Goal: Task Accomplishment & Management: Complete application form

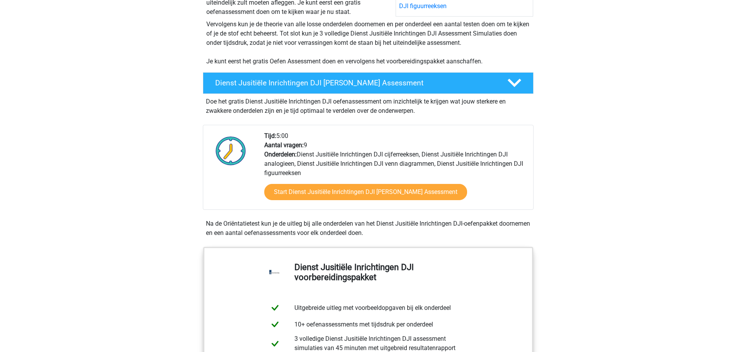
scroll to position [155, 0]
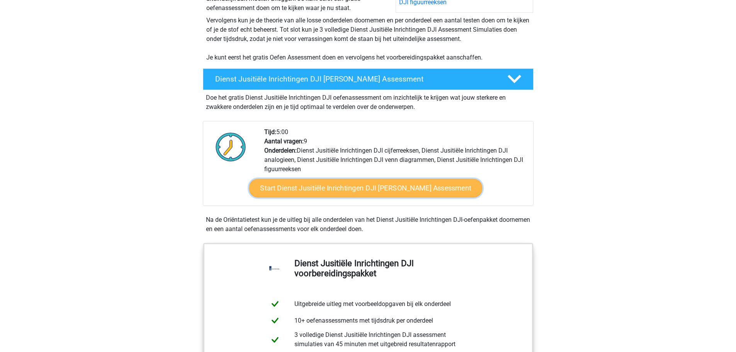
click at [293, 184] on link "Start Dienst Jusitiële Inrichtingen DJI Gratis Oefen Assessment" at bounding box center [365, 188] width 233 height 19
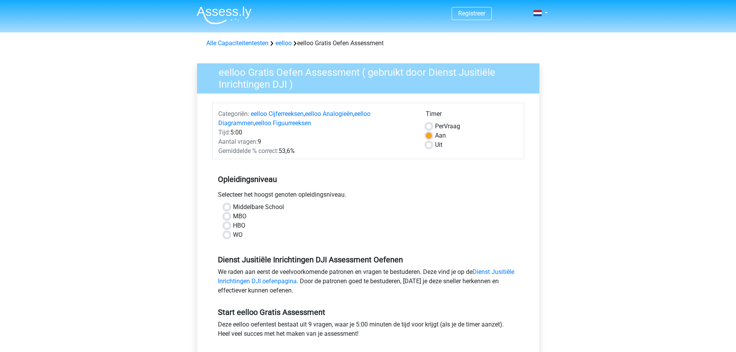
click at [233, 216] on label "MBO" at bounding box center [240, 216] width 14 height 9
click at [227, 216] on input "MBO" at bounding box center [227, 216] width 6 height 8
radio input "true"
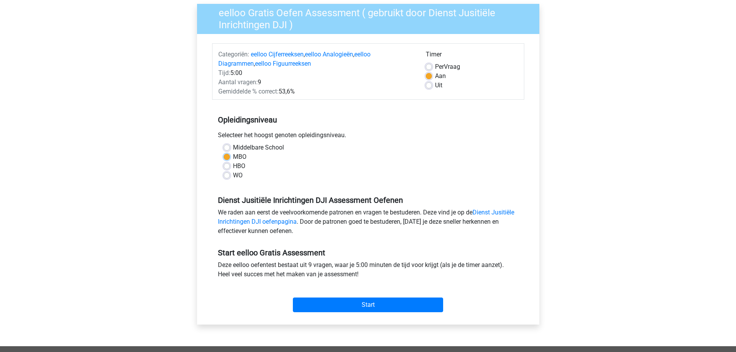
scroll to position [193, 0]
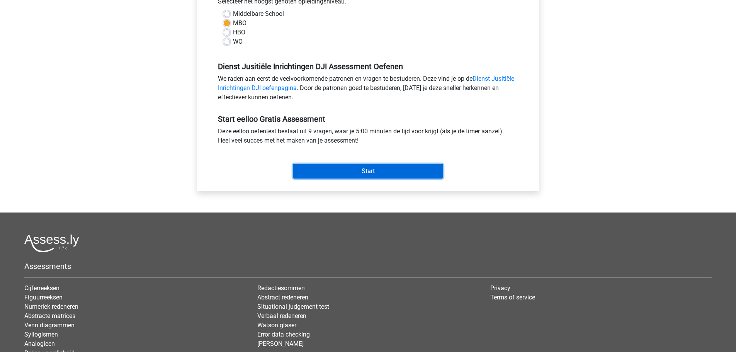
click at [390, 170] on input "Start" at bounding box center [368, 171] width 150 height 15
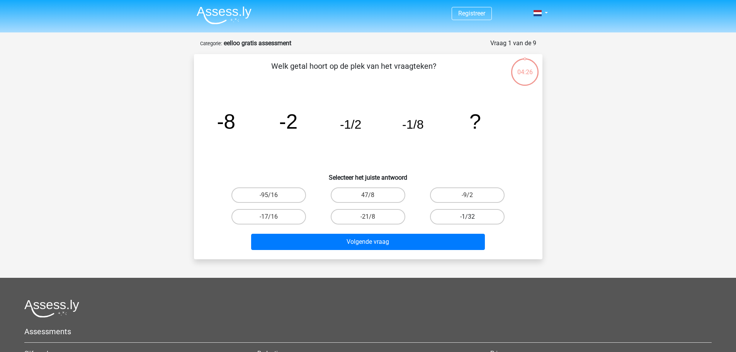
click at [456, 214] on label "-1/32" at bounding box center [467, 216] width 75 height 15
click at [468, 217] on input "-1/32" at bounding box center [470, 219] width 5 height 5
radio input "true"
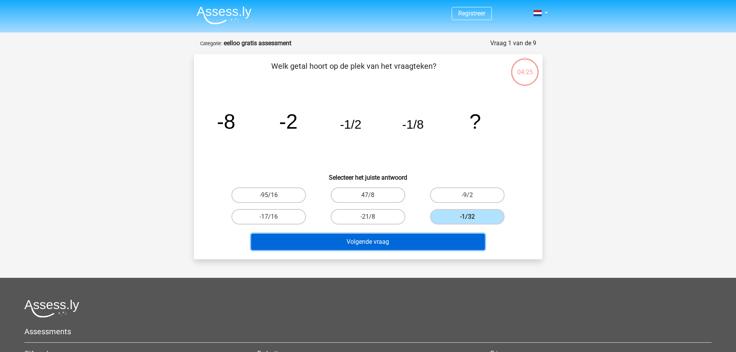
click at [385, 242] on button "Volgende vraag" at bounding box center [368, 242] width 234 height 16
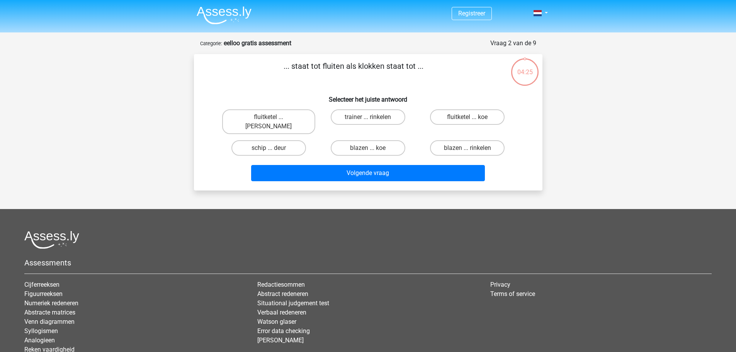
scroll to position [39, 0]
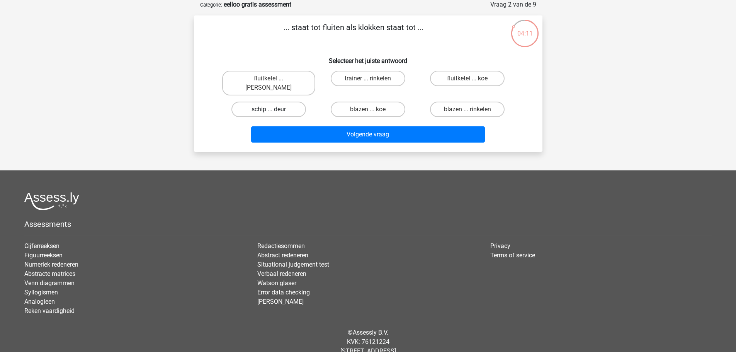
click at [259, 102] on label "schip ... deur" at bounding box center [268, 109] width 75 height 15
click at [269, 109] on input "schip ... deur" at bounding box center [271, 111] width 5 height 5
radio input "true"
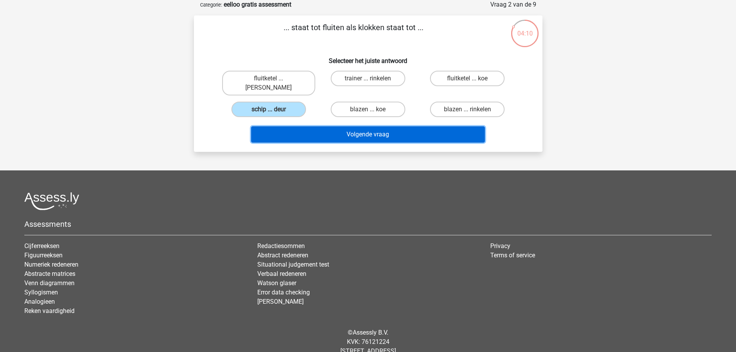
click at [358, 126] on button "Volgende vraag" at bounding box center [368, 134] width 234 height 16
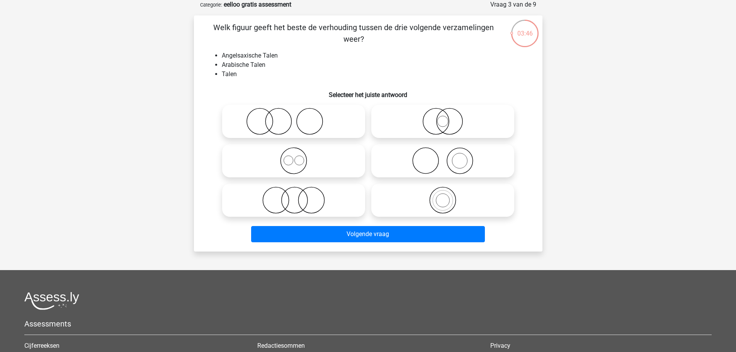
click at [293, 200] on icon at bounding box center [293, 200] width 137 height 27
click at [294, 196] on input "radio" at bounding box center [296, 193] width 5 height 5
radio input "true"
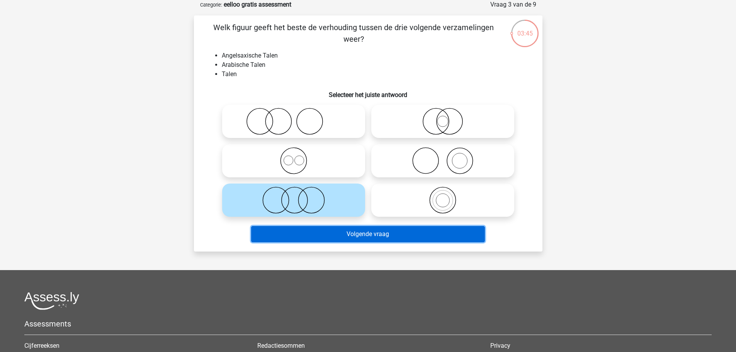
click at [351, 234] on button "Volgende vraag" at bounding box center [368, 234] width 234 height 16
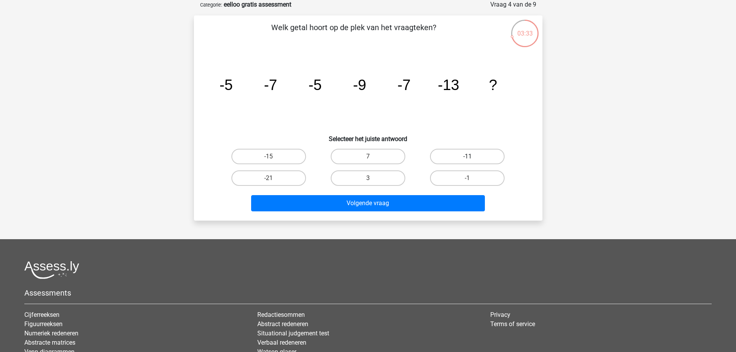
click at [490, 155] on label "-11" at bounding box center [467, 156] width 75 height 15
click at [473, 156] on input "-11" at bounding box center [470, 158] width 5 height 5
radio input "true"
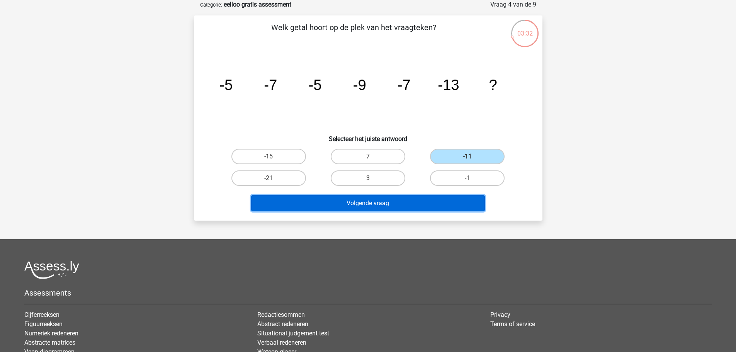
click at [394, 202] on button "Volgende vraag" at bounding box center [368, 203] width 234 height 16
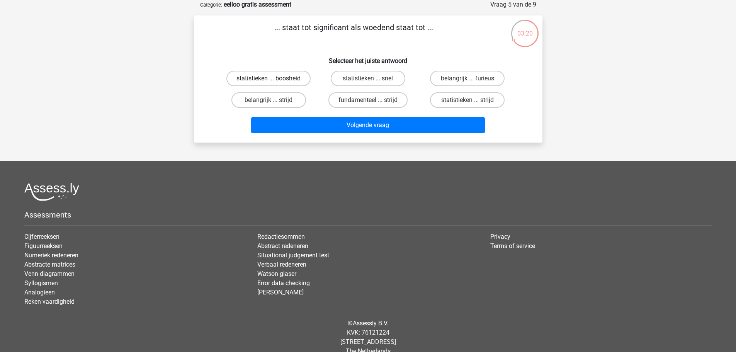
click at [292, 78] on label "statistieken ... boosheid" at bounding box center [268, 78] width 84 height 15
click at [274, 78] on input "statistieken ... boosheid" at bounding box center [271, 80] width 5 height 5
radio input "true"
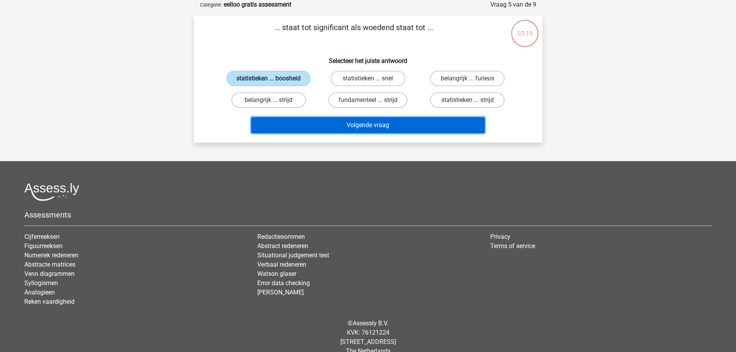
click at [351, 124] on button "Volgende vraag" at bounding box center [368, 125] width 234 height 16
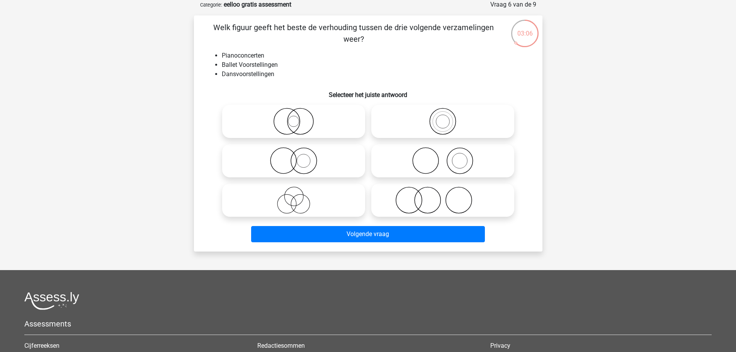
click at [296, 200] on icon at bounding box center [293, 200] width 137 height 27
click at [296, 196] on input "radio" at bounding box center [296, 193] width 5 height 5
radio input "true"
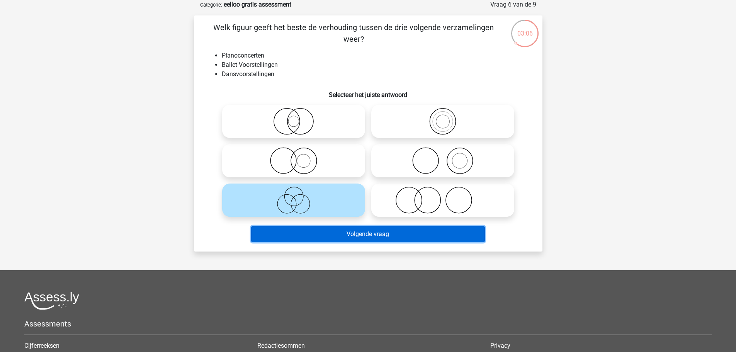
click at [341, 234] on button "Volgende vraag" at bounding box center [368, 234] width 234 height 16
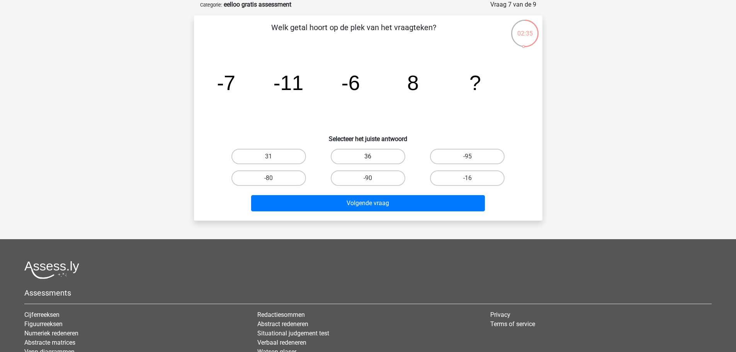
click at [364, 157] on label "36" at bounding box center [368, 156] width 75 height 15
click at [368, 157] on input "36" at bounding box center [370, 158] width 5 height 5
radio input "true"
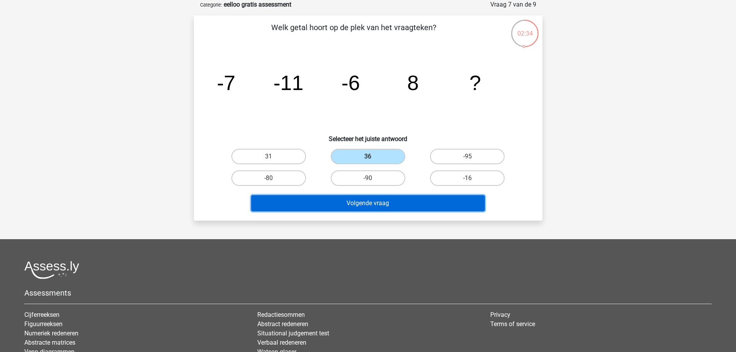
click at [368, 199] on button "Volgende vraag" at bounding box center [368, 203] width 234 height 16
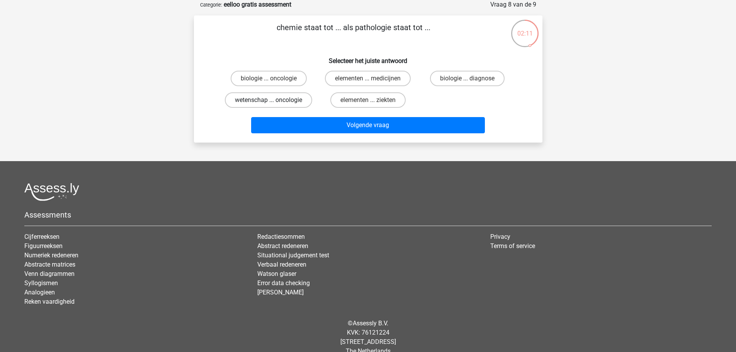
click at [285, 100] on label "wetenschap ... oncologie" at bounding box center [268, 99] width 87 height 15
click at [274, 100] on input "wetenschap ... oncologie" at bounding box center [271, 102] width 5 height 5
radio input "true"
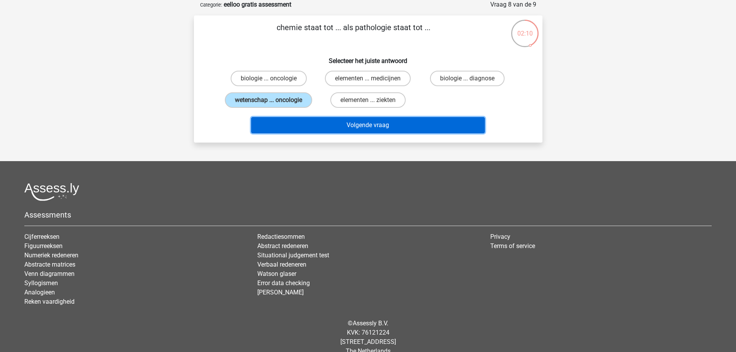
click at [359, 126] on button "Volgende vraag" at bounding box center [368, 125] width 234 height 16
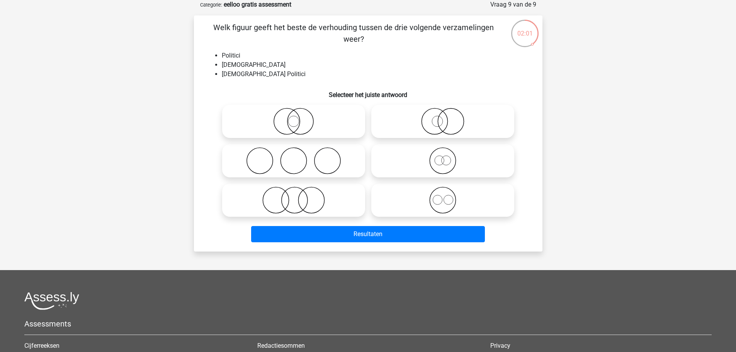
click at [270, 115] on icon at bounding box center [293, 121] width 137 height 27
click at [294, 115] on input "radio" at bounding box center [296, 114] width 5 height 5
radio input "true"
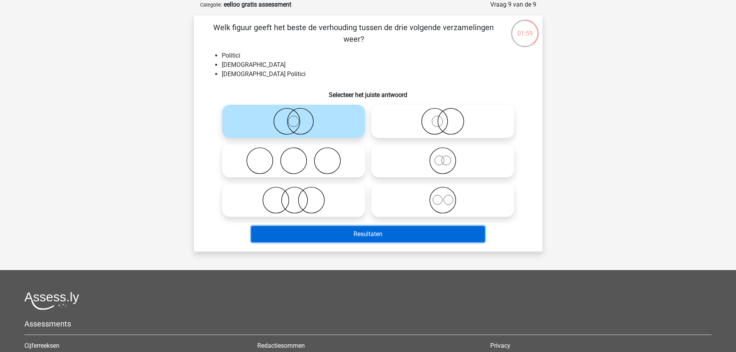
click at [348, 234] on button "Resultaten" at bounding box center [368, 234] width 234 height 16
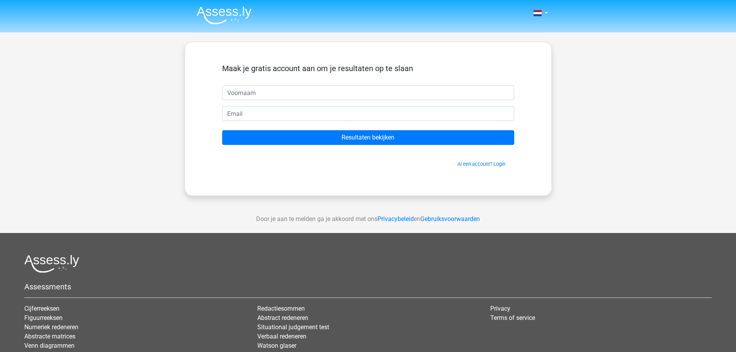
click at [246, 89] on input "text" at bounding box center [368, 92] width 292 height 15
type input "jeetendranath"
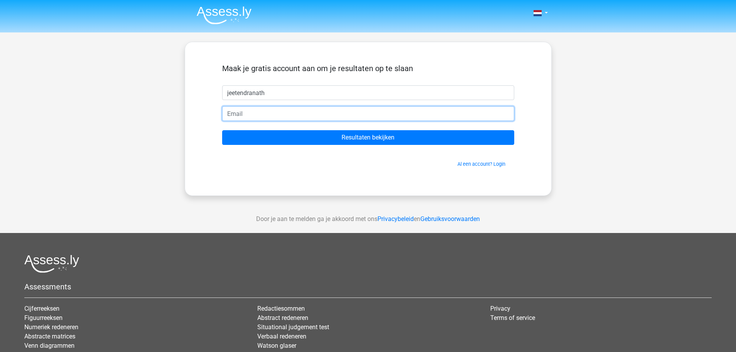
click at [268, 111] on input "email" at bounding box center [368, 113] width 292 height 15
type input "jeetu.dh@gmail.com"
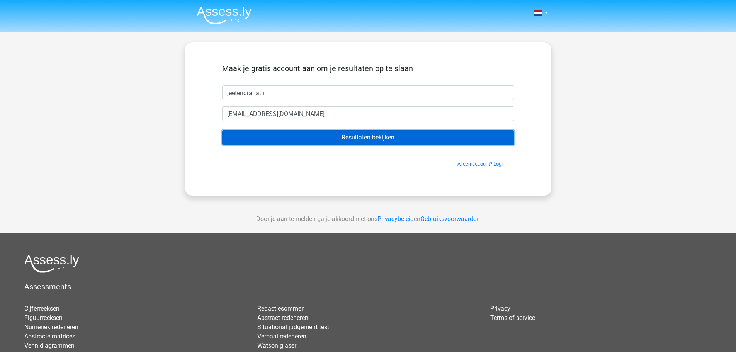
click at [342, 136] on input "Resultaten bekijken" at bounding box center [368, 137] width 292 height 15
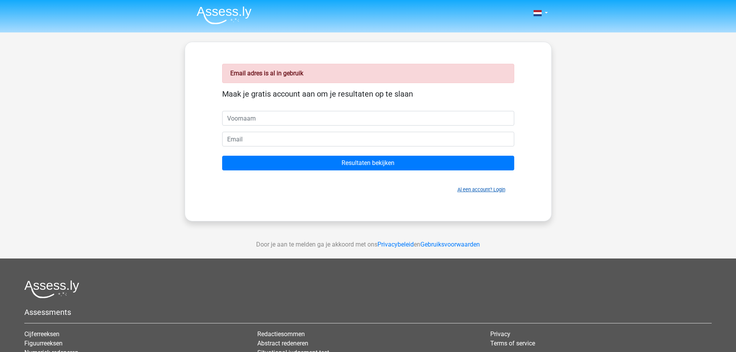
click at [503, 191] on link "Al een account? Login" at bounding box center [481, 190] width 48 height 6
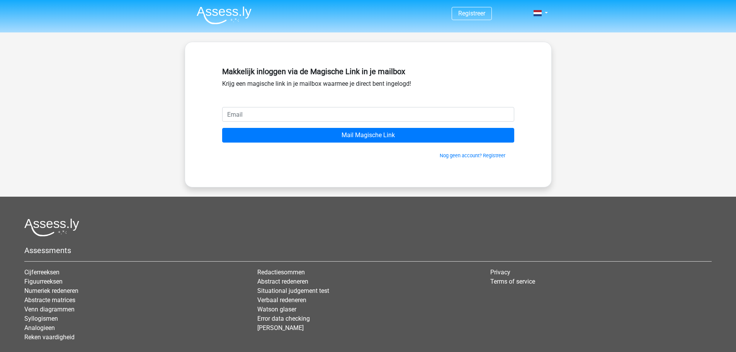
click at [374, 115] on input "email" at bounding box center [368, 114] width 292 height 15
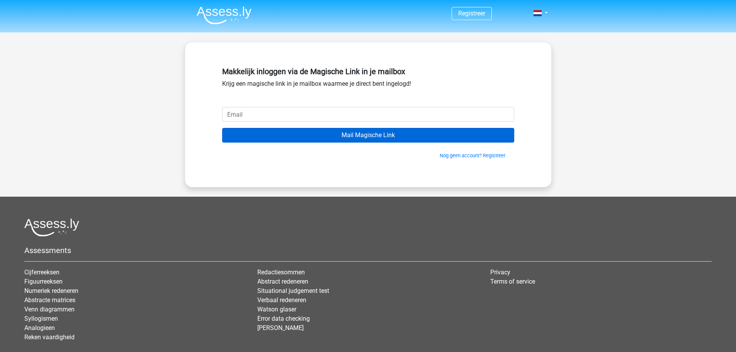
type input "jeetu.dh@gmail.com"
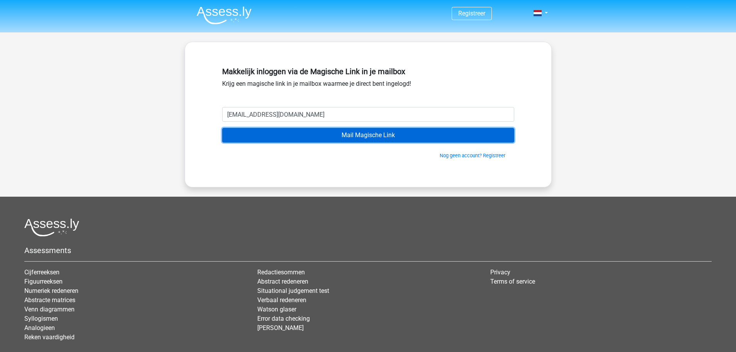
click at [367, 134] on input "Mail Magische Link" at bounding box center [368, 135] width 292 height 15
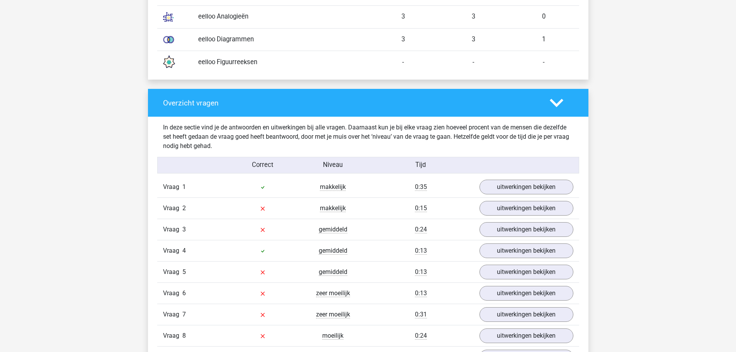
scroll to position [889, 0]
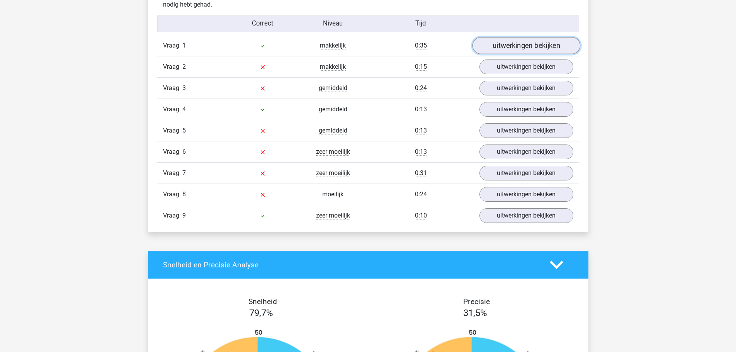
click at [516, 40] on link "uitwerkingen bekijken" at bounding box center [526, 45] width 108 height 17
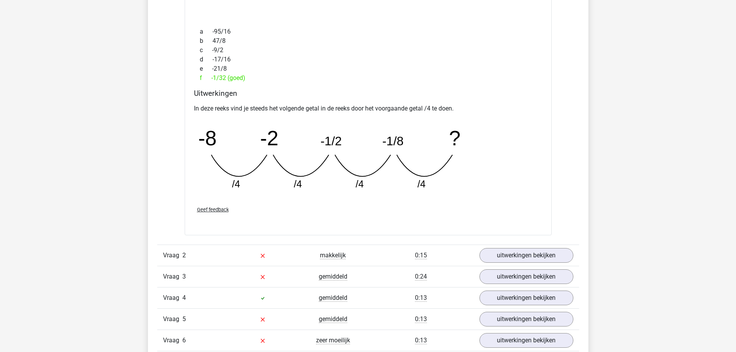
scroll to position [1082, 0]
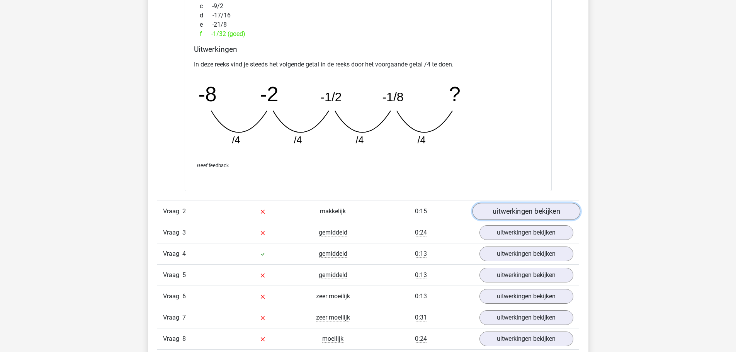
click at [507, 212] on link "uitwerkingen bekijken" at bounding box center [526, 211] width 108 height 17
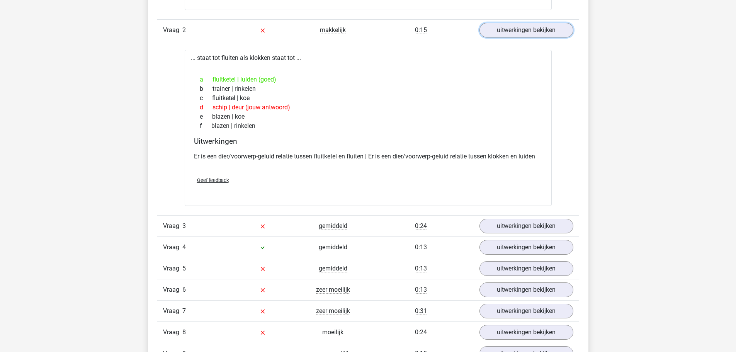
scroll to position [1314, 0]
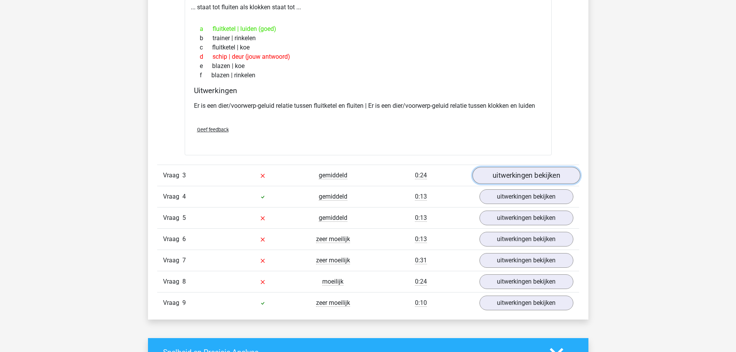
click at [533, 173] on link "uitwerkingen bekijken" at bounding box center [526, 175] width 108 height 17
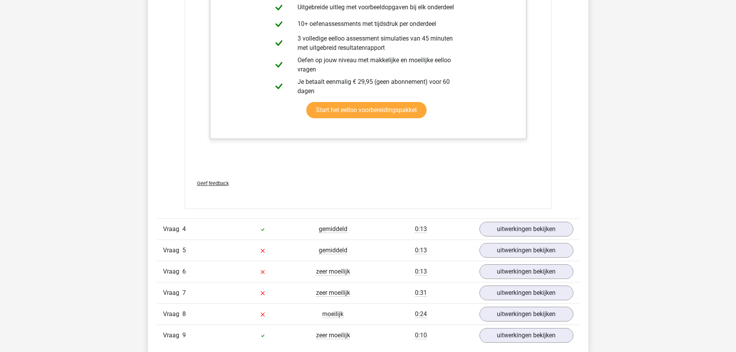
scroll to position [1816, 0]
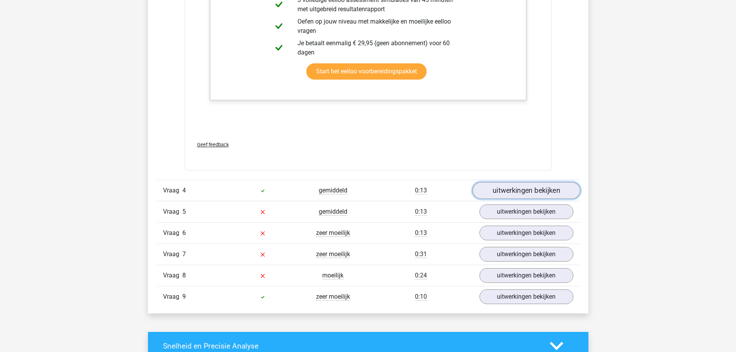
click at [547, 186] on link "uitwerkingen bekijken" at bounding box center [526, 190] width 108 height 17
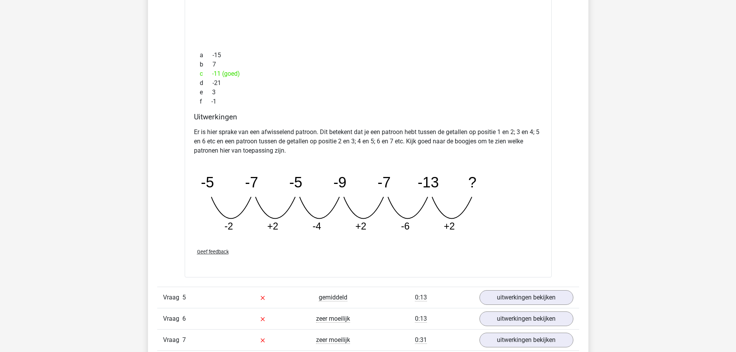
scroll to position [2202, 0]
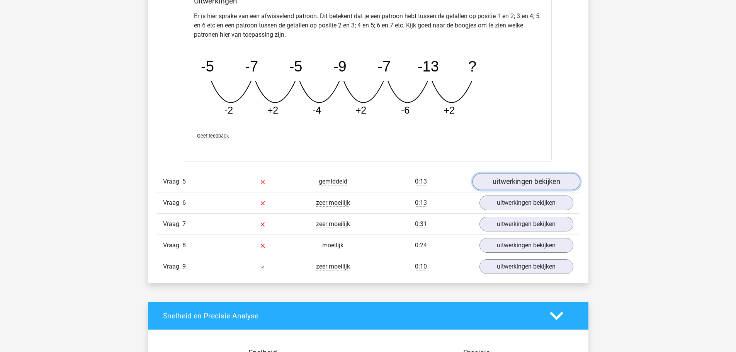
click at [514, 179] on link "uitwerkingen bekijken" at bounding box center [526, 181] width 108 height 17
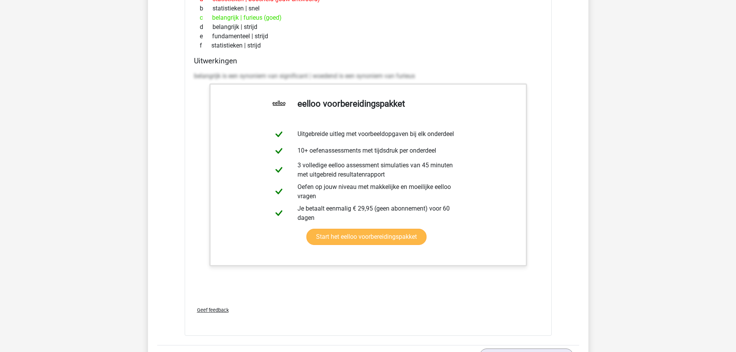
scroll to position [2589, 0]
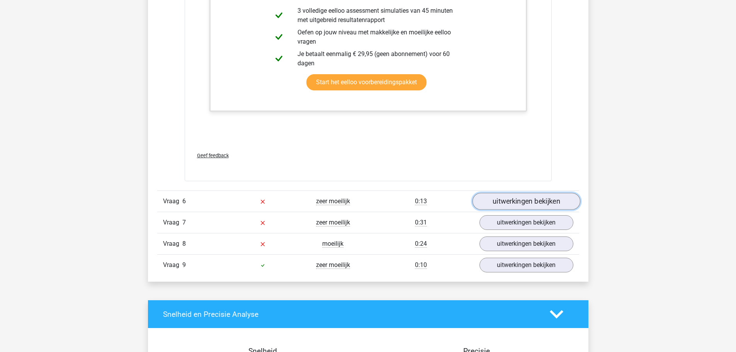
click at [524, 202] on link "uitwerkingen bekijken" at bounding box center [526, 201] width 108 height 17
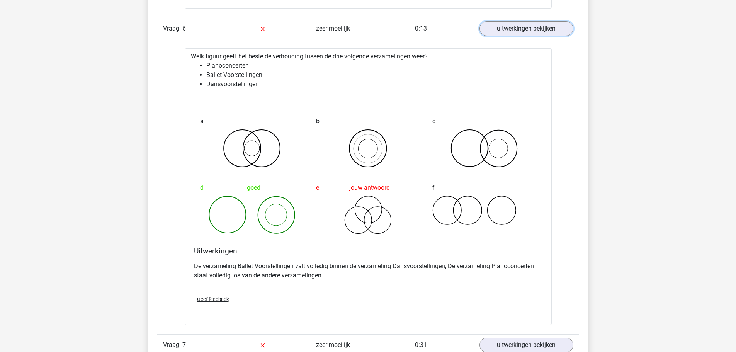
scroll to position [2859, 0]
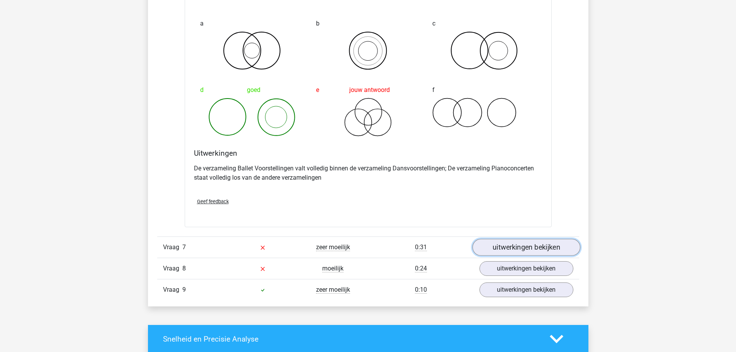
click at [548, 251] on link "uitwerkingen bekijken" at bounding box center [526, 247] width 108 height 17
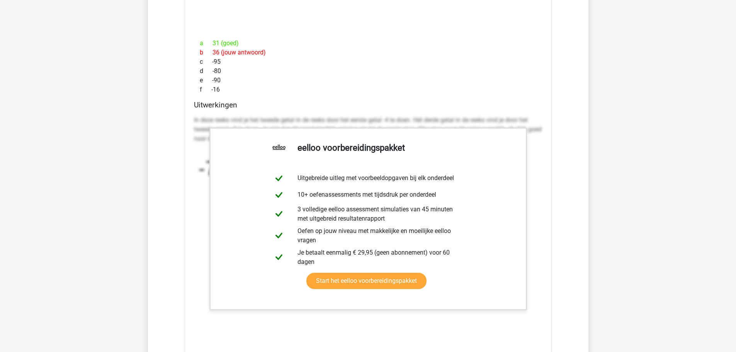
scroll to position [3323, 0]
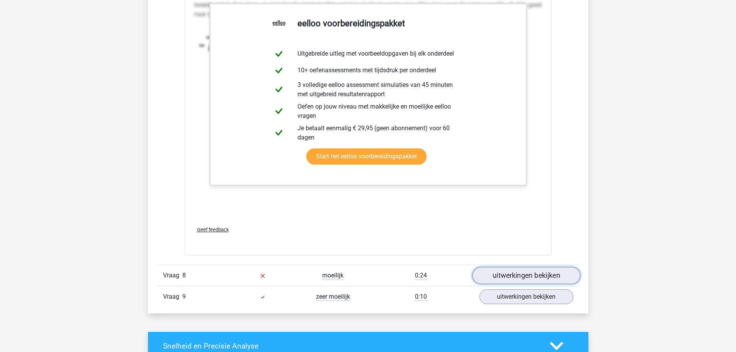
click at [501, 273] on link "uitwerkingen bekijken" at bounding box center [526, 275] width 108 height 17
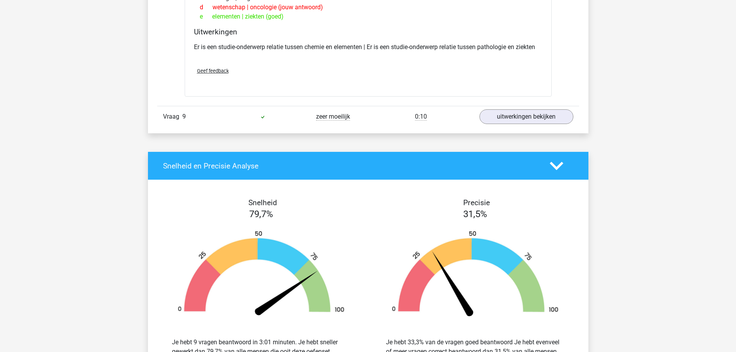
scroll to position [3632, 0]
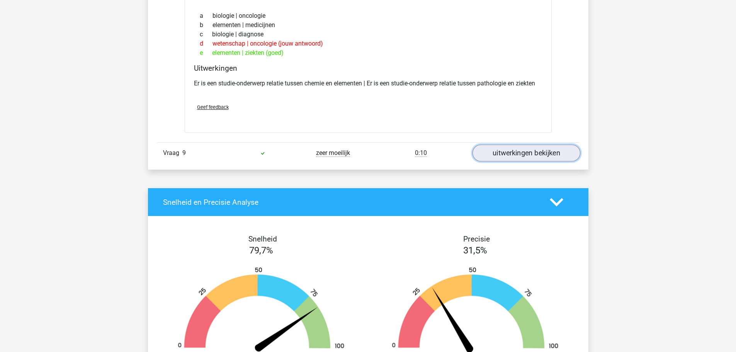
click at [530, 156] on link "uitwerkingen bekijken" at bounding box center [526, 153] width 108 height 17
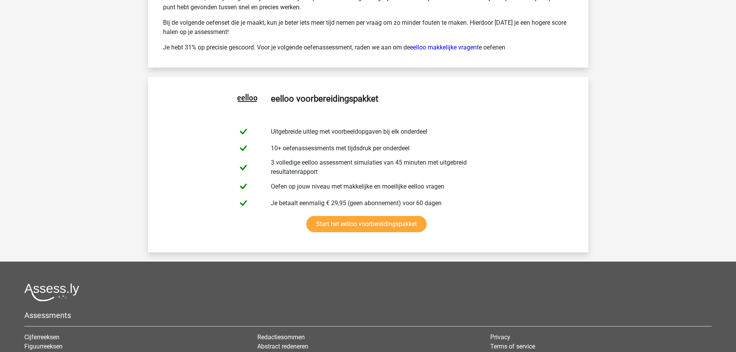
scroll to position [4778, 0]
